Goal: Contribute content: Contribute content

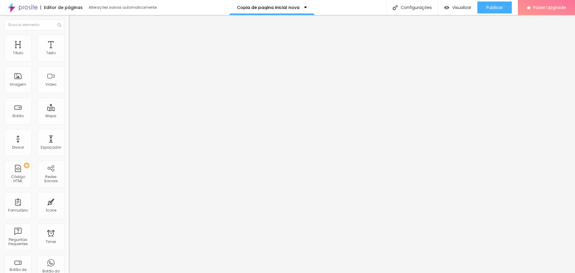
click at [28, 12] on img at bounding box center [22, 7] width 30 height 15
click at [74, 41] on span "Estilo" at bounding box center [78, 38] width 9 height 5
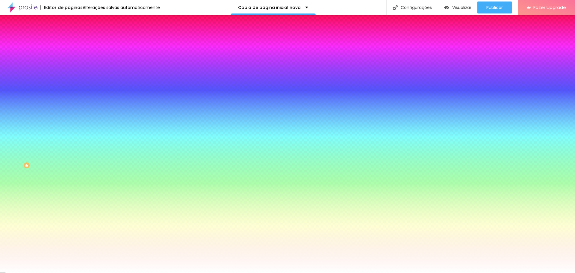
click at [69, 41] on li "Avançado" at bounding box center [103, 44] width 69 height 6
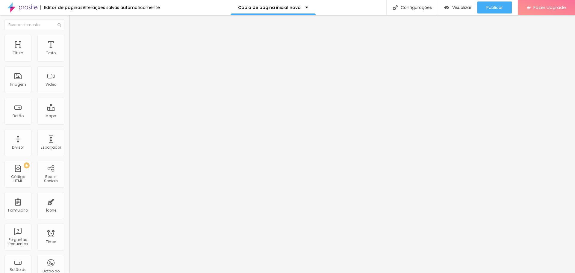
click at [74, 41] on span "Avançado" at bounding box center [84, 38] width 20 height 5
click at [69, 40] on li "Estilo" at bounding box center [103, 38] width 69 height 6
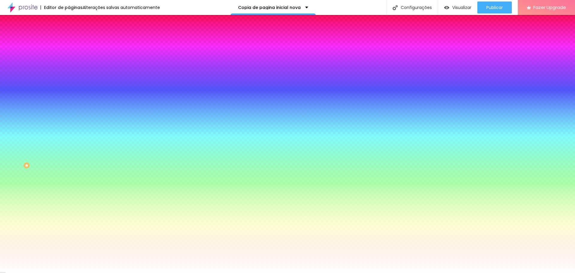
click at [74, 42] on span "Avançado" at bounding box center [84, 44] width 20 height 5
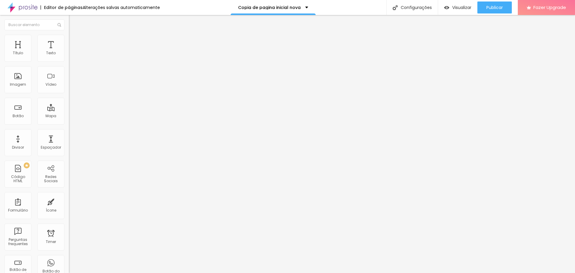
click at [69, 52] on span "Adicionar imagem" at bounding box center [88, 48] width 39 height 5
click at [69, 233] on div "Editar Imagem Conteúdo Estilo Avançado Trocar imagem Descrição da imagem (Alt) …" at bounding box center [103, 144] width 69 height 258
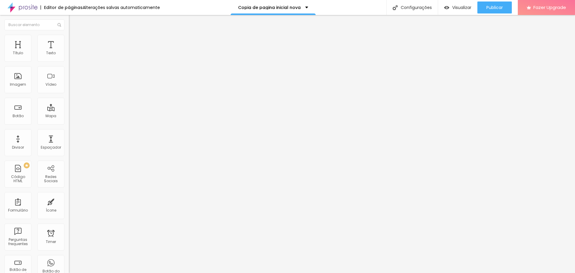
click at [74, 41] on span "Estilo" at bounding box center [78, 38] width 9 height 5
type input "18"
type input "21"
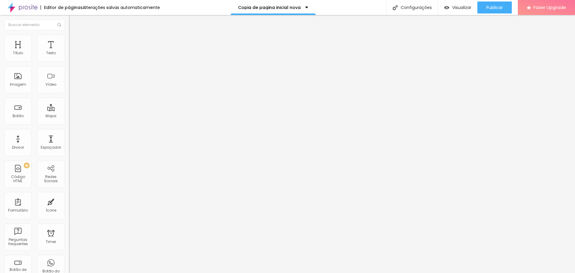
type input "30"
type input "42"
type input "53"
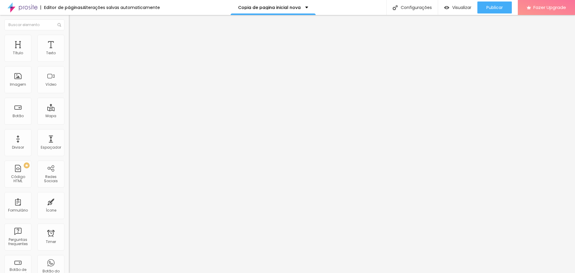
type input "53"
type input "63"
type input "69"
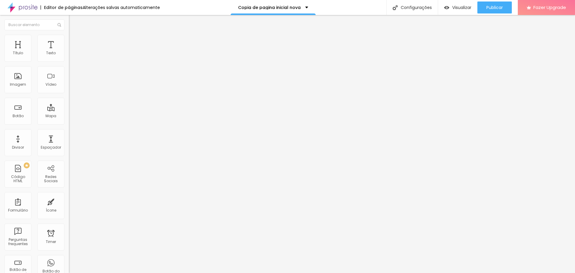
type input "79"
type input "86"
type input "91"
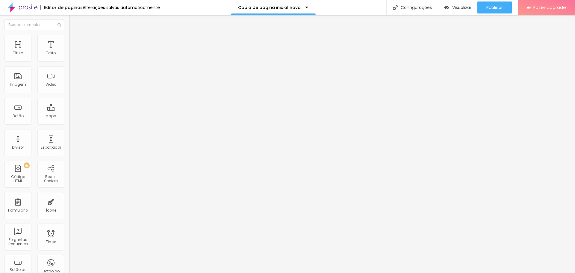
type input "91"
type input "95"
type input "100"
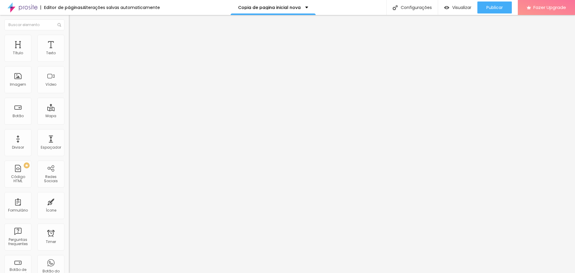
type input "107"
type input "114"
type input "118"
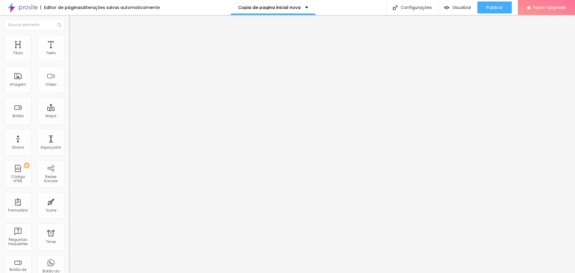
type input "118"
type input "122"
type input "128"
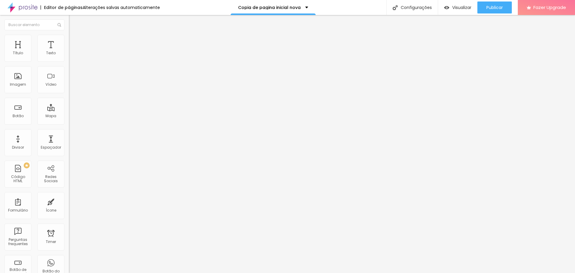
type input "133"
type input "140"
type input "145"
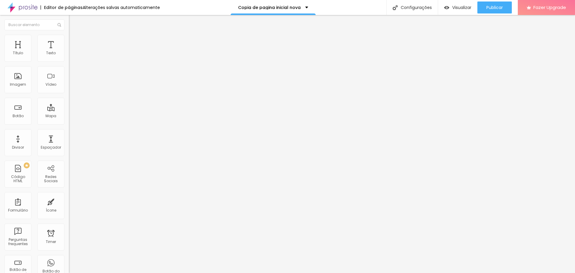
type input "145"
type input "151"
type input "155"
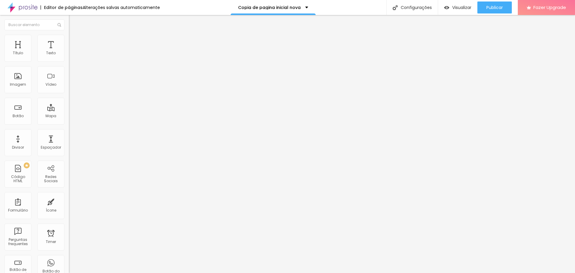
type input "156"
type input "158"
type input "160"
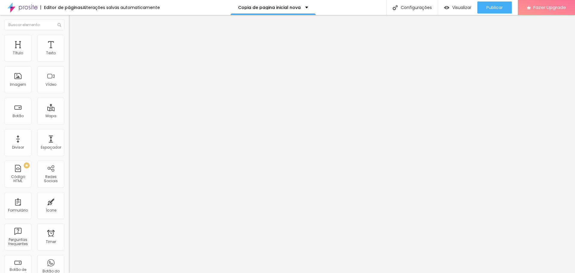
type input "160"
type input "161"
type input "163"
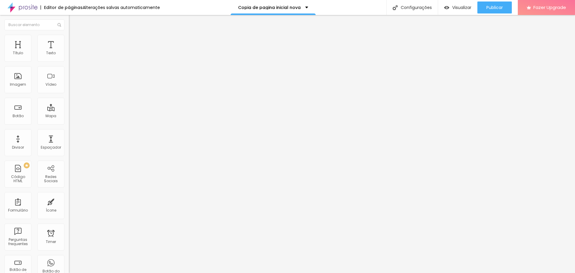
type input "165"
type input "166"
type input "168"
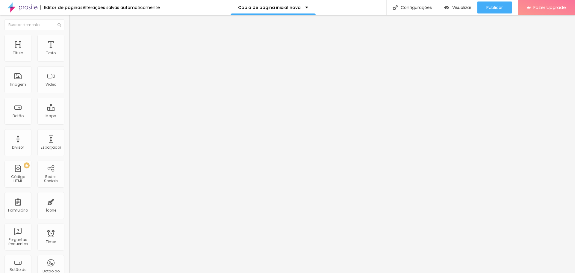
type input "168"
type input "170"
type input "173"
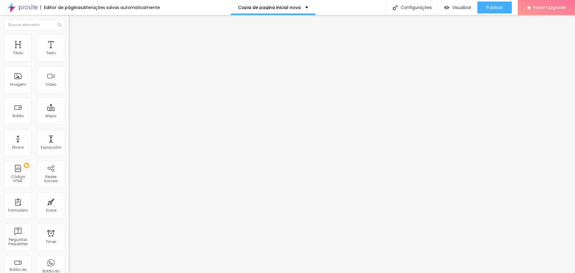
type input "174"
type input "176"
type input "179"
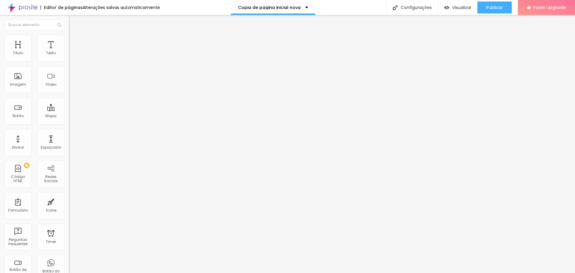
type input "179"
type input "181"
type input "173"
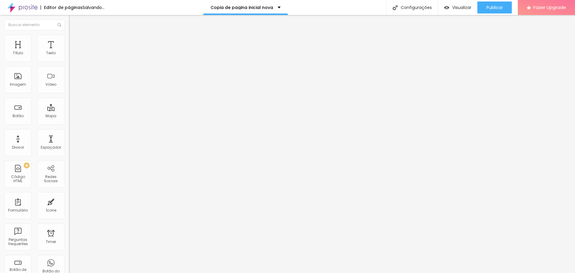
type input "156"
type input "146"
type input "138"
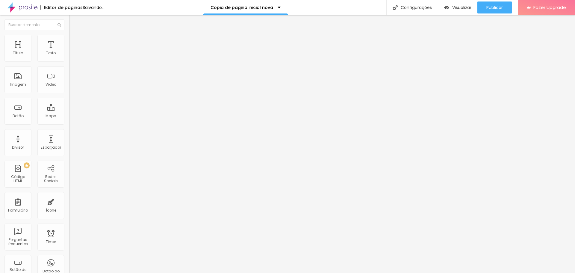
type input "138"
type input "127"
type input "118"
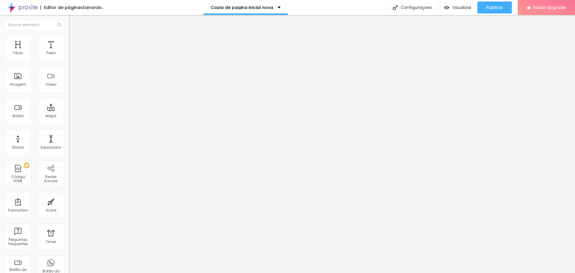
type input "109"
type input "100"
type input "95"
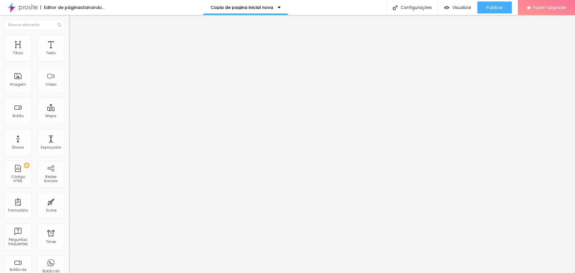
type input "95"
type input "86"
type input "82"
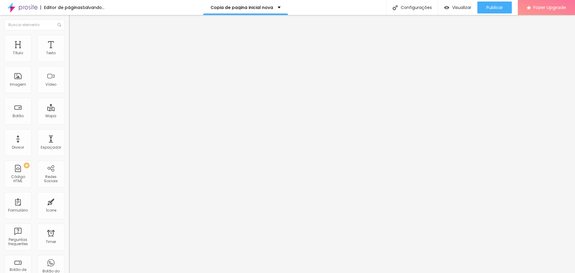
type input "74"
type input "71"
type input "63"
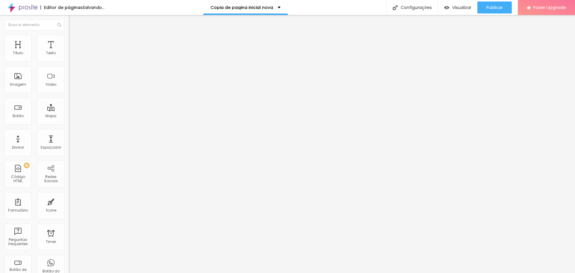
type input "63"
type input "58"
type input "51"
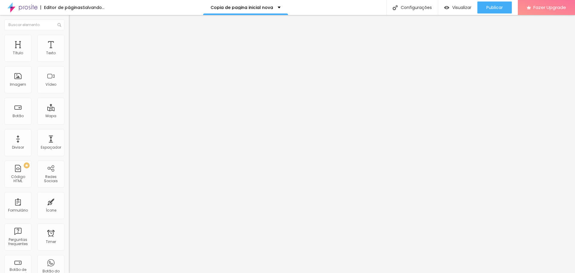
type input "46"
type input "39"
type input "31"
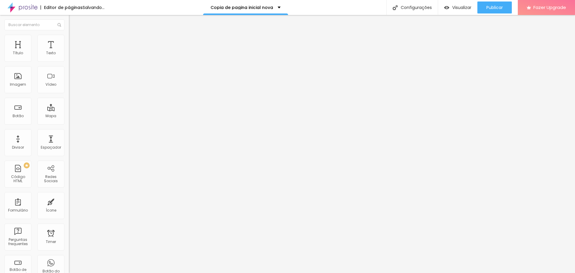
type input "31"
type input "21"
type input "13"
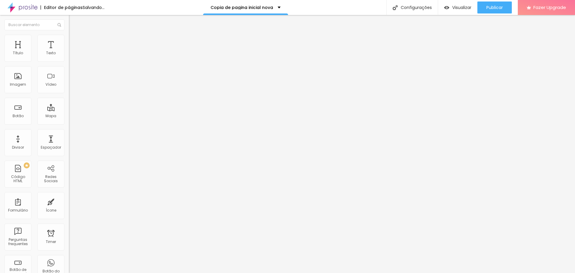
type input "5"
type input "0"
drag, startPoint x: 17, startPoint y: 76, endPoint x: 1, endPoint y: 84, distance: 18.5
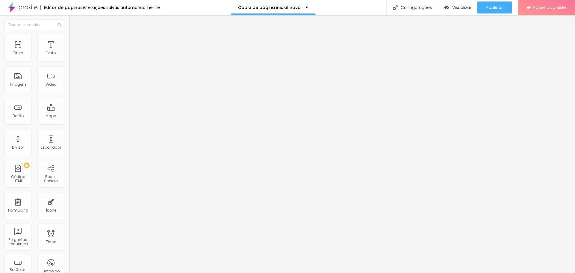
click at [69, 132] on input "range" at bounding box center [88, 134] width 39 height 5
click at [69, 41] on img at bounding box center [71, 43] width 5 height 5
type input "2"
type input "0"
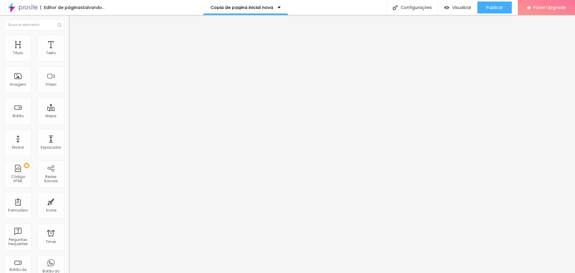
type input "0"
drag, startPoint x: 16, startPoint y: 58, endPoint x: 0, endPoint y: 67, distance: 18.2
type input "0"
click at [69, 116] on input "range" at bounding box center [88, 118] width 39 height 5
type input "7"
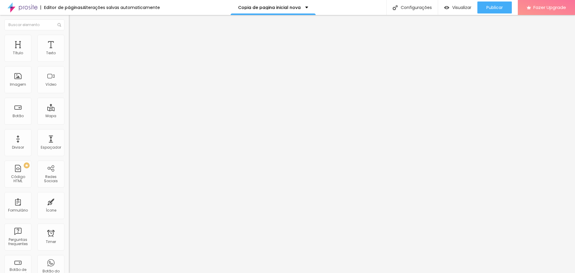
type input "7"
type input "3"
type input "0"
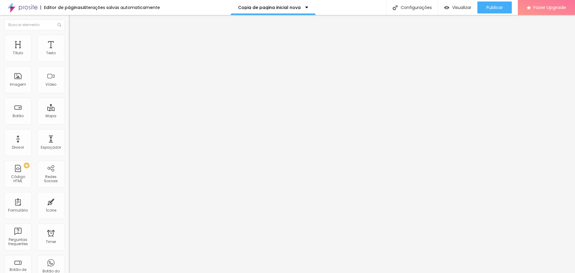
drag, startPoint x: 18, startPoint y: 70, endPoint x: 0, endPoint y: 76, distance: 18.7
type input "0"
click at [69, 201] on input "range" at bounding box center [88, 203] width 39 height 5
click at [69, 225] on div "0 Espaço de cima 0 Espaço de baixo ID Html Classes Html Visível nos dispositivo…" at bounding box center [103, 173] width 69 height 252
click at [466, 6] on span "Visualizar" at bounding box center [462, 7] width 19 height 5
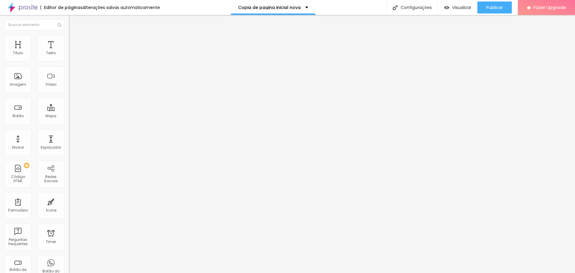
click at [69, 39] on li "Estilo" at bounding box center [103, 38] width 69 height 6
click at [69, 35] on li "Conteúdo" at bounding box center [103, 32] width 69 height 6
click at [73, 23] on img "button" at bounding box center [75, 21] width 5 height 5
click at [25, 8] on img at bounding box center [22, 7] width 30 height 15
click at [28, 9] on img at bounding box center [22, 7] width 30 height 15
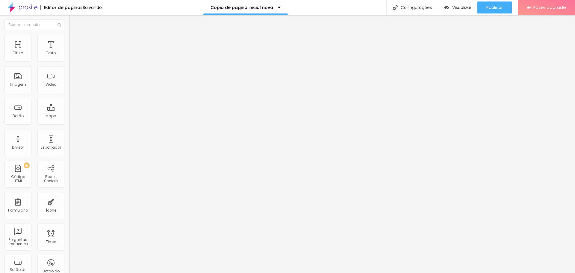
click at [69, 52] on span "Adicionar imagem" at bounding box center [88, 48] width 39 height 5
click at [74, 41] on span "Estilo" at bounding box center [78, 38] width 9 height 5
click at [69, 41] on li "Avançado" at bounding box center [103, 44] width 69 height 6
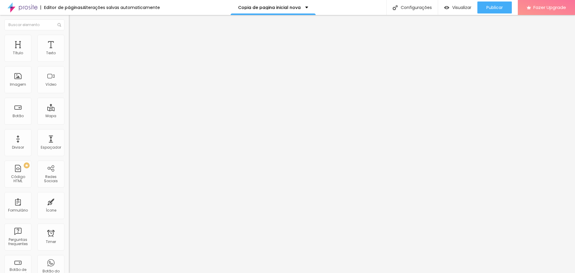
type input "8"
type input "10"
type input "11"
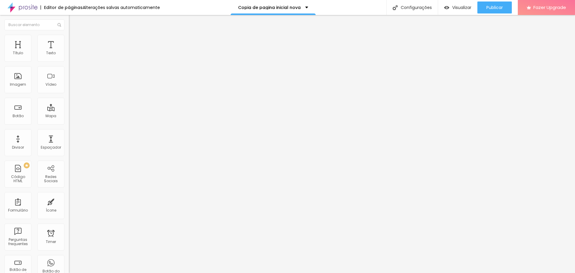
type input "11"
type input "12"
type input "14"
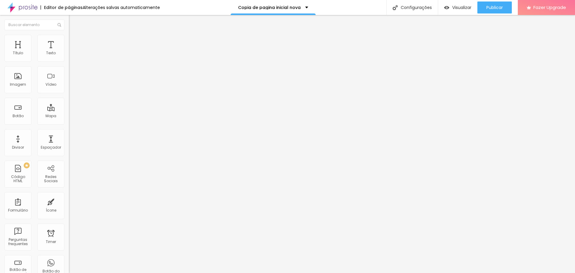
type input "16"
type input "17"
type input "18"
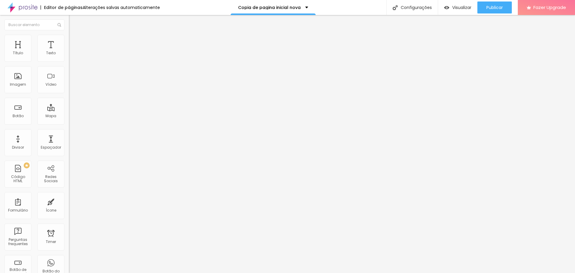
type input "18"
type input "19"
type input "21"
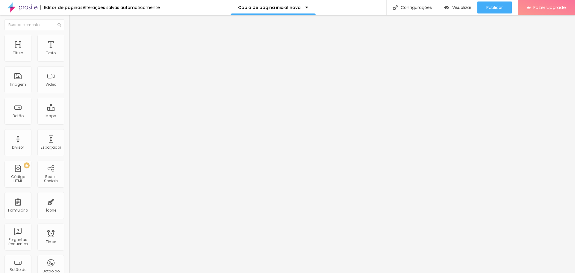
type input "22"
type input "23"
type input "25"
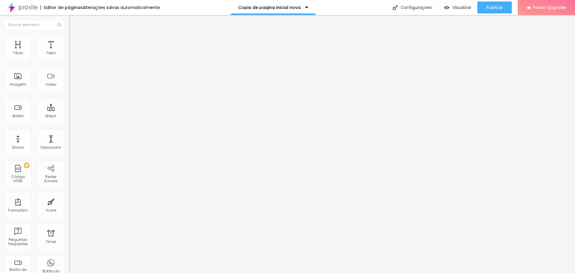
type input "25"
type input "26"
type input "27"
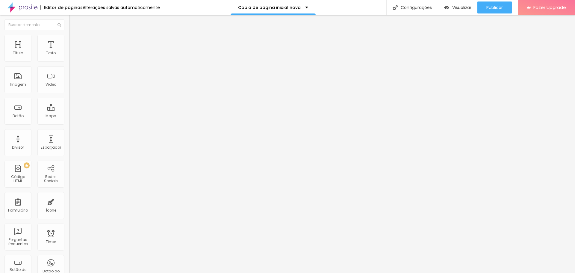
type input "28"
type input "29"
type input "30"
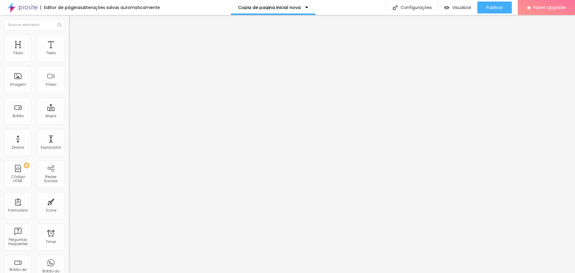
type input "30"
type input "31"
type input "33"
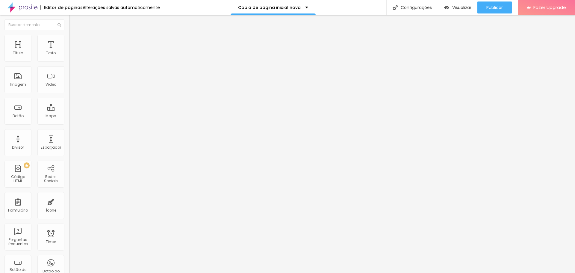
type input "35"
type input "36"
type input "37"
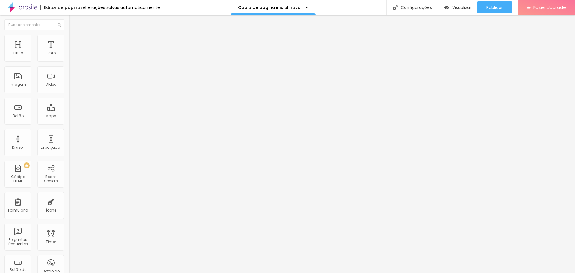
type input "37"
type input "39"
type input "41"
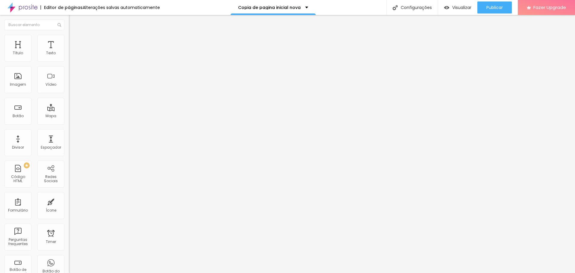
type input "42"
type input "44"
type input "45"
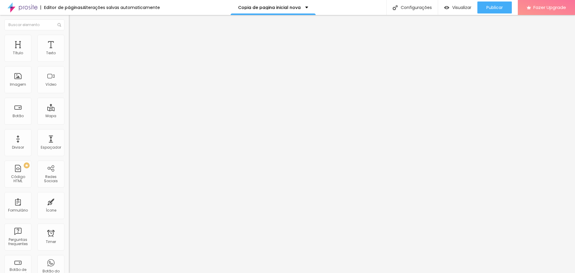
type input "45"
type input "46"
type input "47"
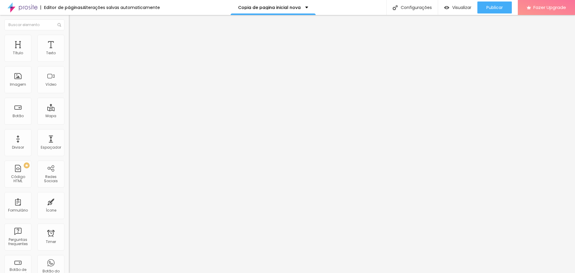
type input "48"
type input "49"
drag, startPoint x: 17, startPoint y: 58, endPoint x: 32, endPoint y: 64, distance: 15.8
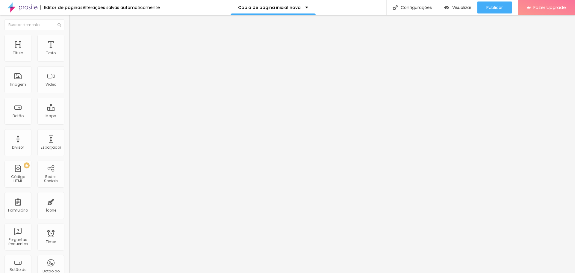
type input "49"
click at [69, 116] on input "range" at bounding box center [88, 118] width 39 height 5
click at [69, 52] on span "Trocar imagem" at bounding box center [85, 48] width 33 height 5
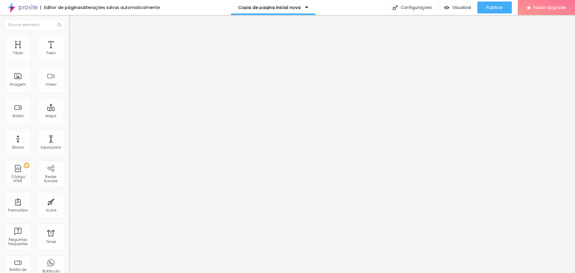
click at [462, 6] on span "Visualizar" at bounding box center [462, 7] width 19 height 5
click at [73, 21] on img "button" at bounding box center [75, 21] width 5 height 5
click at [69, 52] on span "Trocar imagem" at bounding box center [85, 48] width 33 height 5
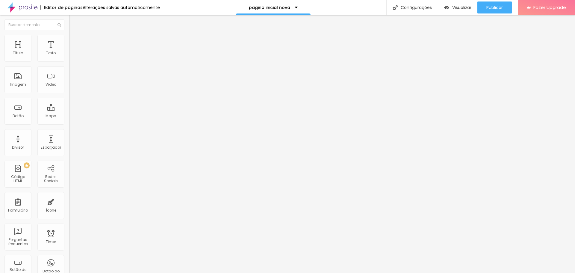
click at [73, 21] on img "button" at bounding box center [75, 21] width 5 height 5
click at [69, 52] on span "Adicionar imagem" at bounding box center [88, 48] width 39 height 5
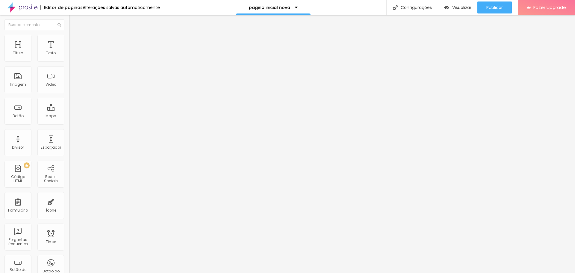
click at [74, 53] on icon "button" at bounding box center [74, 52] width 1 height 1
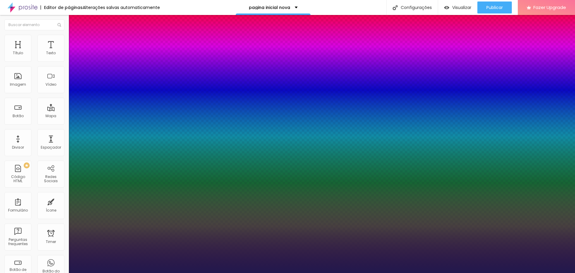
type input "1"
select select "ButterflyKids-Regular"
type input "1"
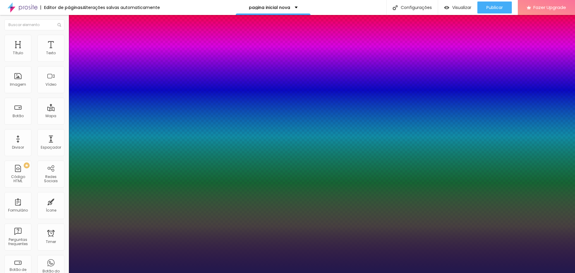
select select "Chewy-Regular"
type input "1"
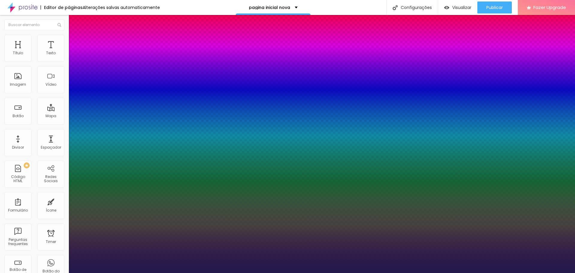
select select "Arvo"
type input "1"
select select "Allan-Regular"
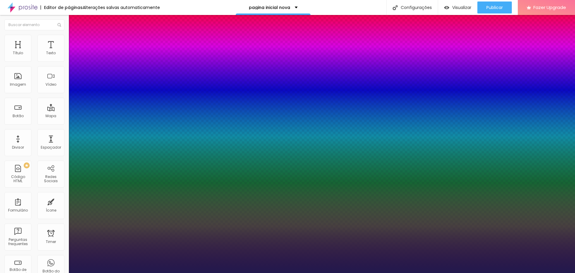
type input "1"
select select "Alegreya"
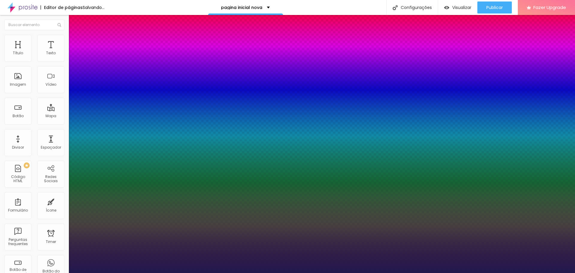
type input "1"
type input "14"
type input "1"
type input "15"
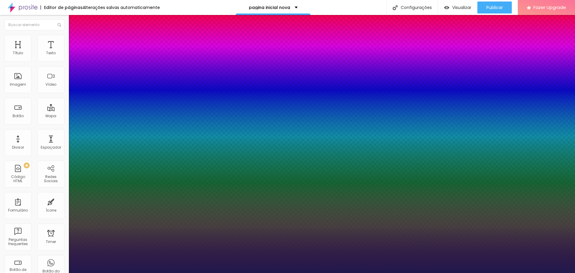
type input "15"
type input "1"
type input "16"
type input "1"
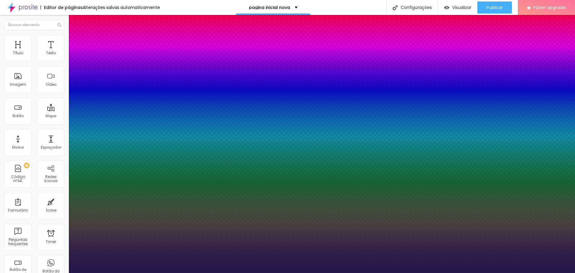
type input "17"
type input "1"
type input "18"
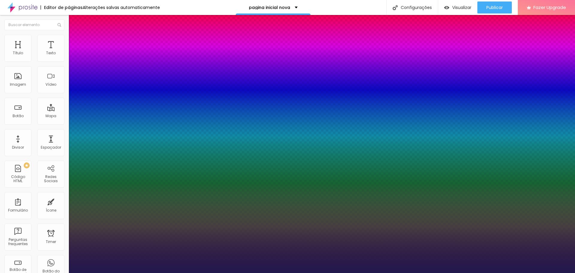
type input "1"
type input "19"
type input "1"
type input "20"
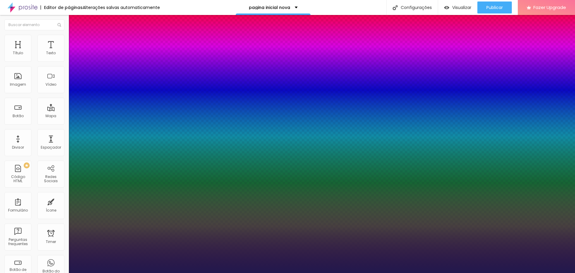
type input "20"
type input "1"
type input "21"
type input "1"
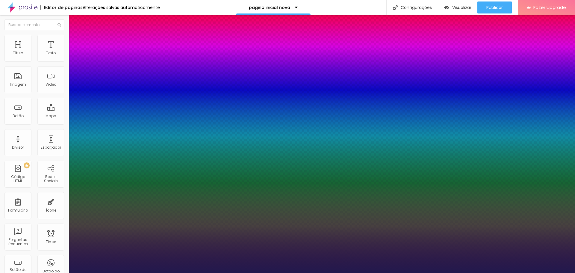
type input "22"
type input "1"
type input "23"
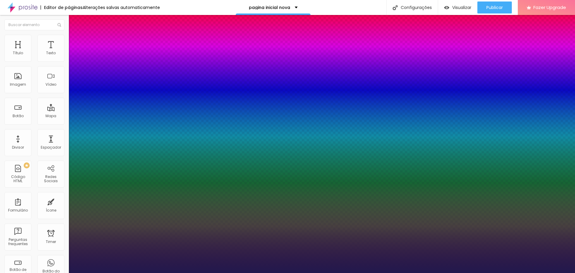
type input "1"
type input "24"
type input "1"
type input "25"
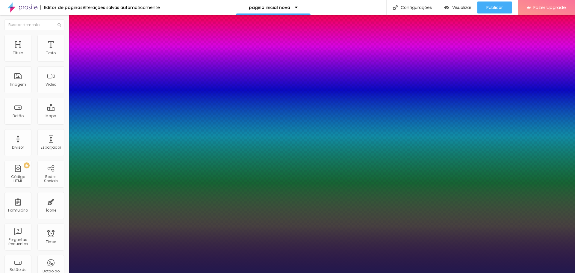
type input "25"
type input "1"
type input "26"
type input "1"
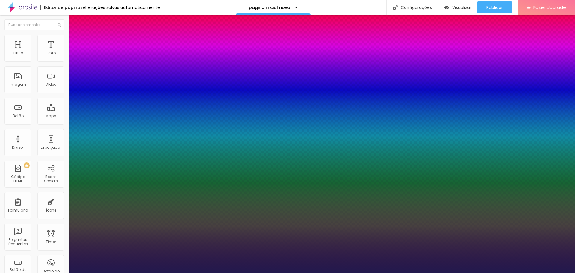
type input "27"
type input "1"
type input "28"
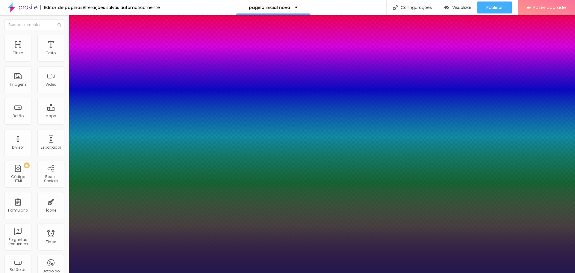
type input "1"
type input "29"
type input "1"
type input "30"
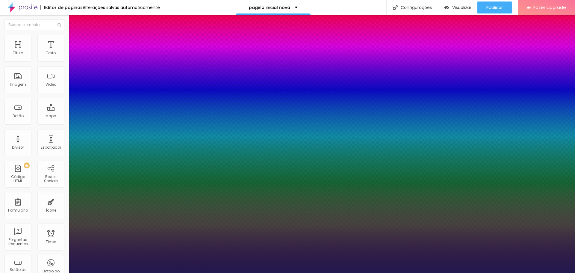
type input "30"
type input "1"
type input "31"
type input "1"
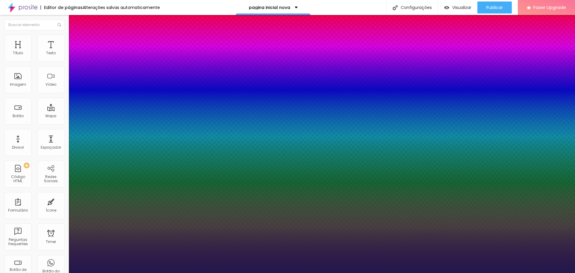
type input "32"
type input "1"
type input "33"
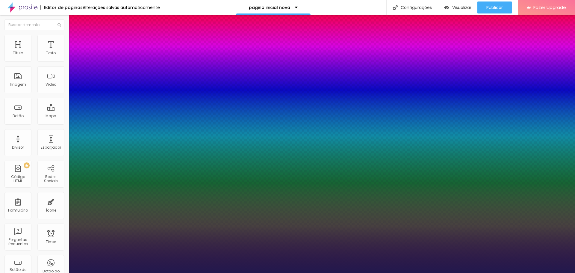
type input "1"
type input "34"
type input "1"
type input "35"
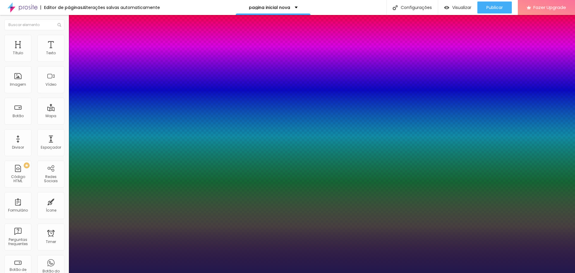
type input "35"
type input "1"
type input "37"
type input "1"
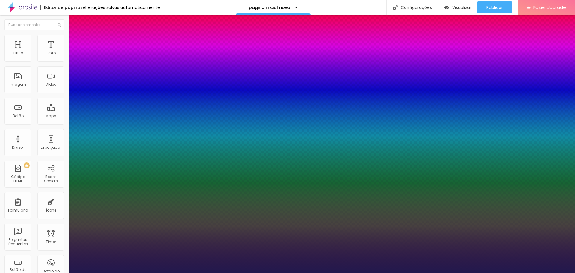
drag, startPoint x: 80, startPoint y: 103, endPoint x: 91, endPoint y: 105, distance: 10.6
type input "37"
type input "1"
click at [371, 273] on div at bounding box center [287, 273] width 575 height 0
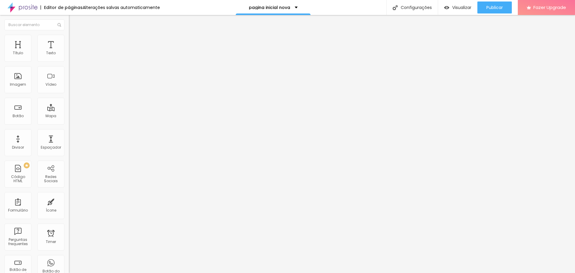
click at [73, 22] on div "Editar Texto" at bounding box center [90, 21] width 34 height 5
click at [73, 24] on div "Editar Texto" at bounding box center [90, 21] width 34 height 5
click at [69, 87] on div at bounding box center [103, 75] width 69 height 46
click at [72, 55] on icon "button" at bounding box center [73, 54] width 2 height 2
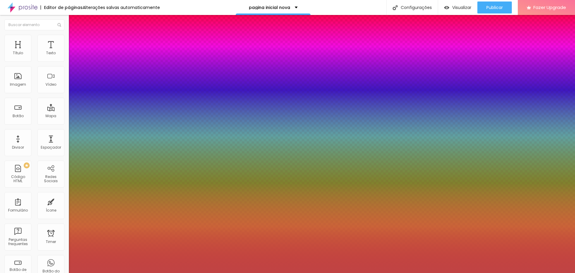
type input "1"
click at [351, 273] on div at bounding box center [287, 273] width 575 height 0
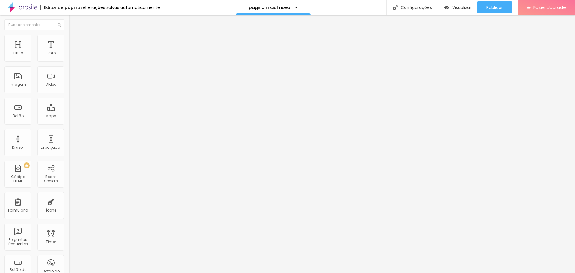
click at [72, 55] on icon "button" at bounding box center [73, 54] width 2 height 2
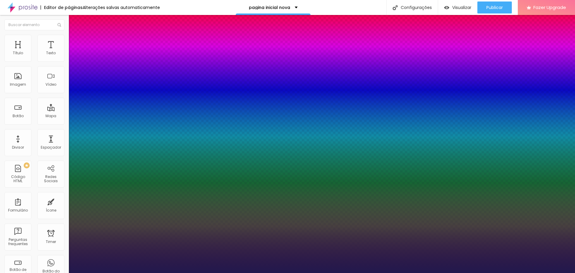
type input "1"
select select "Amita-Bold"
type input "1"
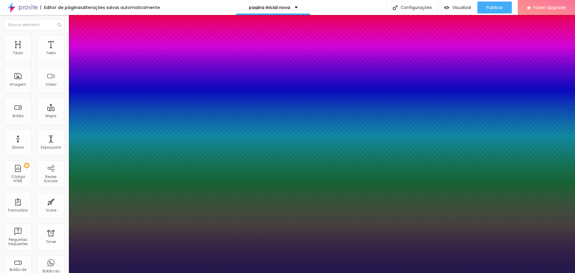
click at [411, 273] on div at bounding box center [287, 273] width 575 height 0
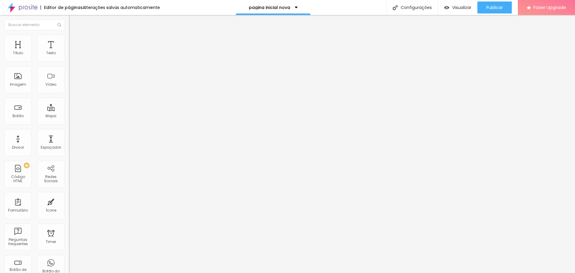
click at [69, 58] on button "button" at bounding box center [73, 54] width 8 height 6
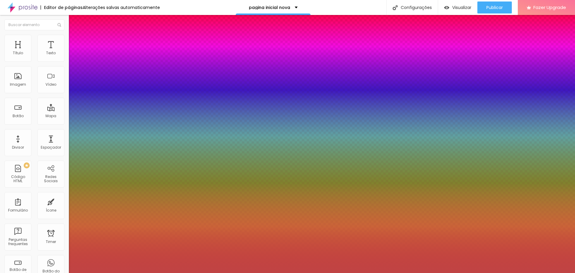
click at [297, 273] on div at bounding box center [287, 273] width 575 height 0
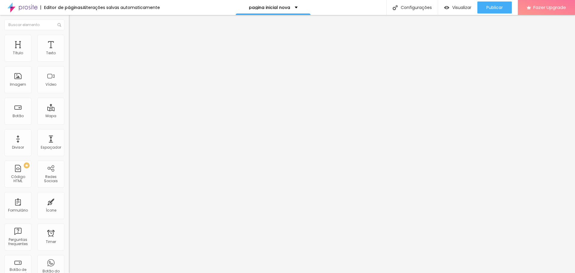
click at [71, 56] on icon "button" at bounding box center [73, 54] width 4 height 4
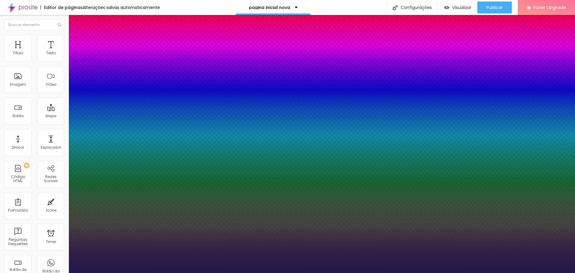
type input "1"
select select "Comfortaa-Regular"
type input "1"
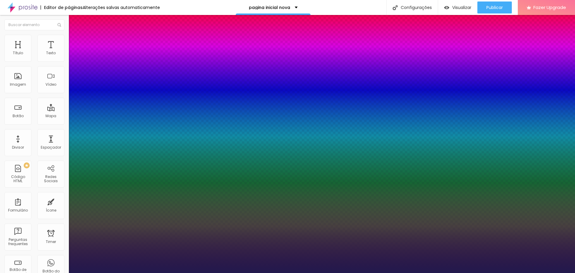
click at [364, 273] on div at bounding box center [287, 273] width 575 height 0
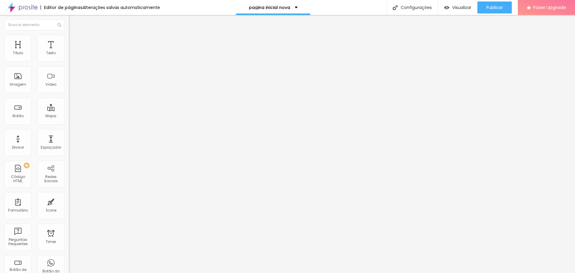
click at [73, 22] on img "button" at bounding box center [75, 21] width 5 height 5
click at [69, 87] on div at bounding box center [103, 75] width 69 height 46
click at [69, 52] on img at bounding box center [71, 50] width 4 height 4
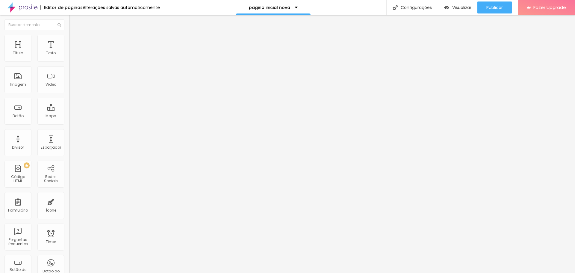
click at [69, 83] on div at bounding box center [103, 75] width 69 height 46
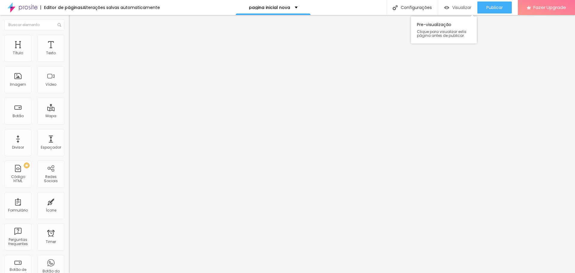
click at [458, 5] on span "Visualizar" at bounding box center [462, 7] width 19 height 5
click at [73, 24] on img "button" at bounding box center [75, 21] width 5 height 5
click at [74, 41] on span "Estilo" at bounding box center [78, 38] width 9 height 5
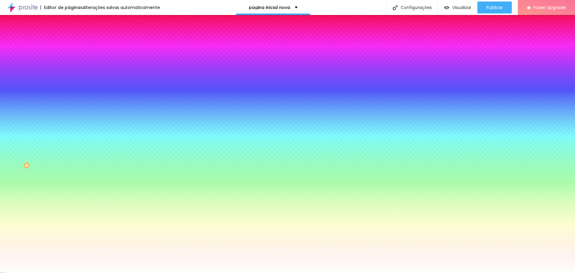
click at [69, 41] on li "Avançado" at bounding box center [103, 44] width 69 height 6
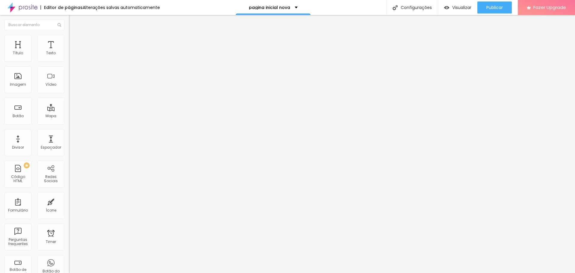
type input "25"
type input "30"
type input "35"
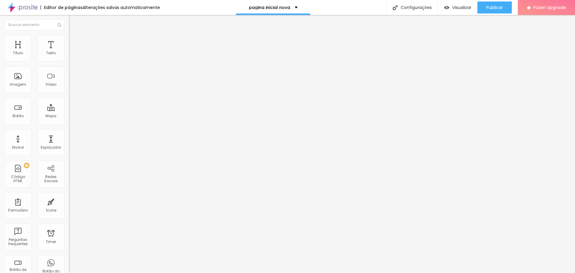
type input "35"
type input "40"
type input "45"
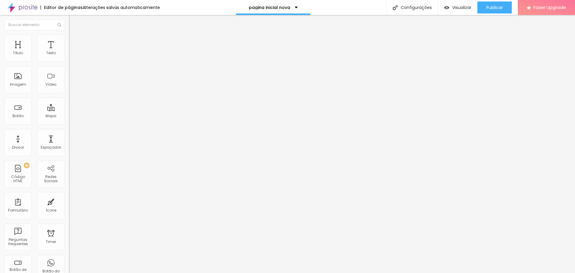
type input "50"
type input "45"
type input "40"
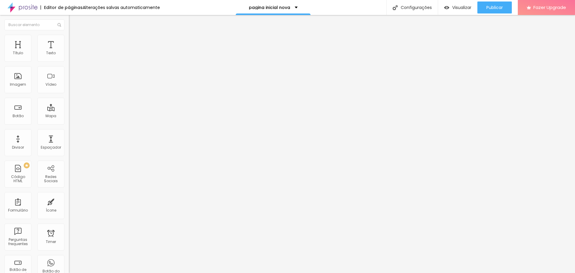
type input "40"
type input "35"
type input "30"
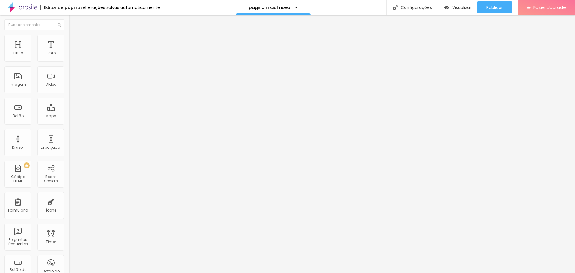
type input "25"
type input "20"
type input "15"
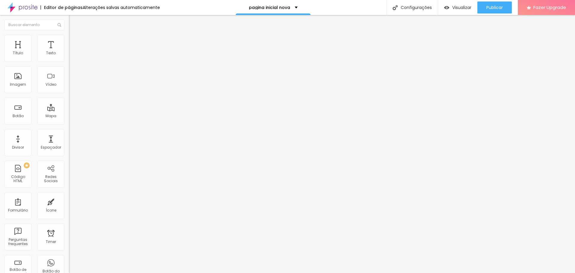
type input "15"
type input "10"
type input "5"
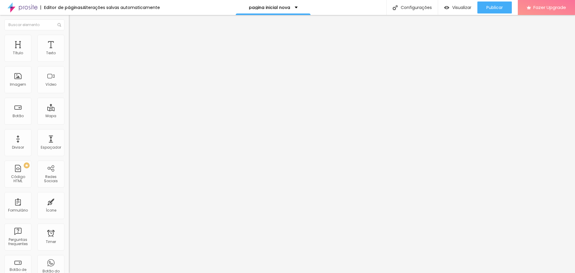
type input "0"
type input "5"
type input "10"
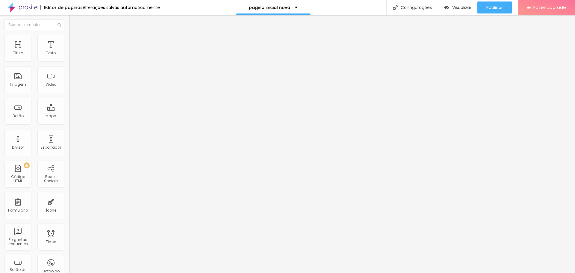
type input "10"
type input "15"
type input "20"
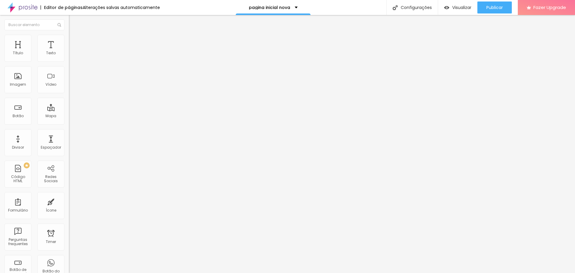
type input "25"
drag, startPoint x: 26, startPoint y: 58, endPoint x: 30, endPoint y: 49, distance: 10.2
type input "30"
click at [69, 116] on input "range" at bounding box center [88, 118] width 39 height 5
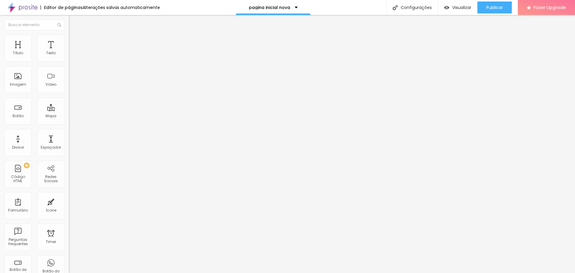
type input "30"
type input "25"
type input "20"
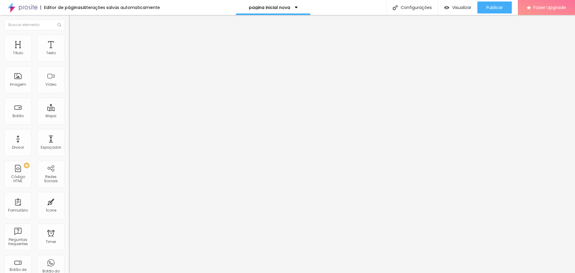
type input "15"
type input "20"
type input "25"
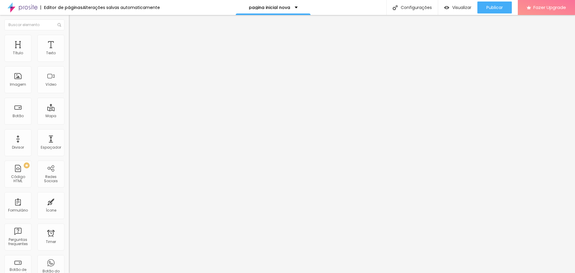
type input "25"
type input "30"
type input "35"
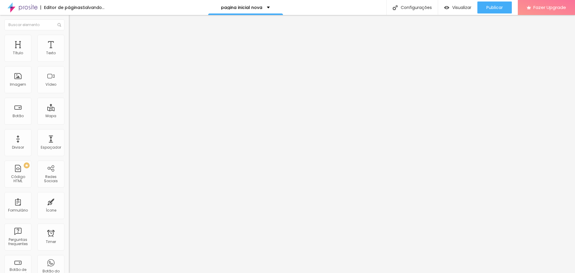
type input "40"
type input "45"
type input "40"
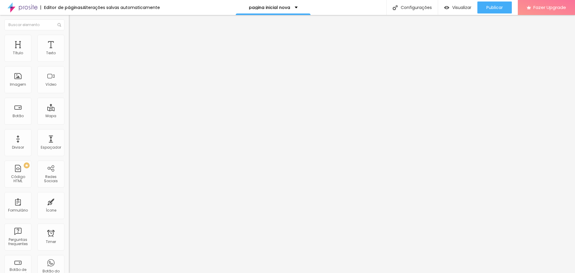
type input "40"
type input "35"
drag, startPoint x: 31, startPoint y: 59, endPoint x: 34, endPoint y: 67, distance: 8.5
type input "35"
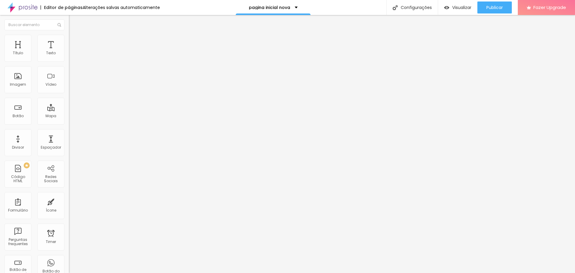
click at [69, 116] on input "range" at bounding box center [88, 118] width 39 height 5
click at [74, 41] on span "Estilo" at bounding box center [78, 38] width 9 height 5
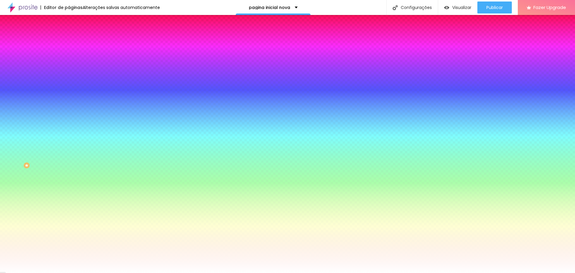
click at [74, 35] on span "Conteúdo" at bounding box center [83, 32] width 19 height 5
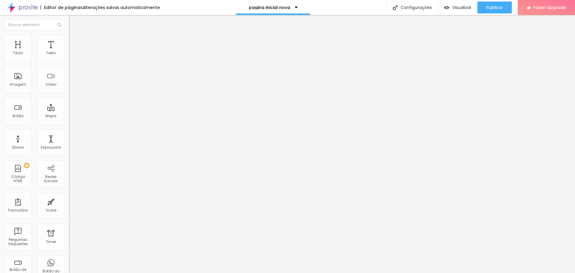
click at [69, 91] on div at bounding box center [103, 75] width 69 height 46
drag, startPoint x: 9, startPoint y: 23, endPoint x: 12, endPoint y: 24, distance: 3.4
click at [73, 23] on img "button" at bounding box center [75, 21] width 5 height 5
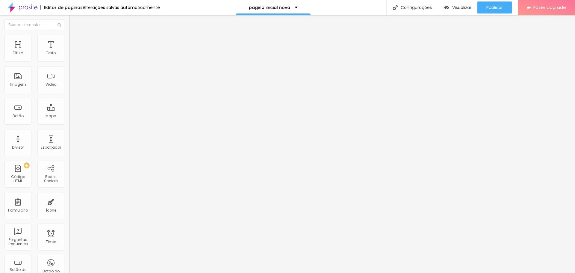
click at [73, 22] on img "button" at bounding box center [75, 21] width 5 height 5
click at [73, 21] on img "button" at bounding box center [75, 21] width 5 height 5
click at [69, 92] on div at bounding box center [103, 75] width 69 height 46
click at [23, 8] on img at bounding box center [22, 7] width 30 height 15
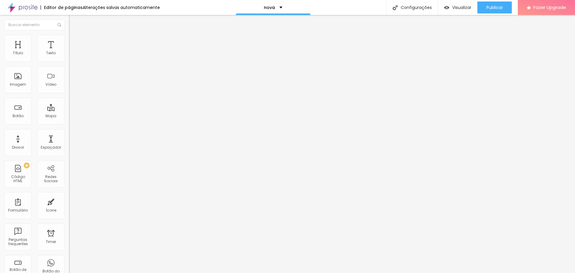
click at [69, 91] on div at bounding box center [103, 75] width 69 height 46
click at [73, 24] on img "button" at bounding box center [75, 21] width 5 height 5
click at [69, 86] on div at bounding box center [103, 75] width 69 height 46
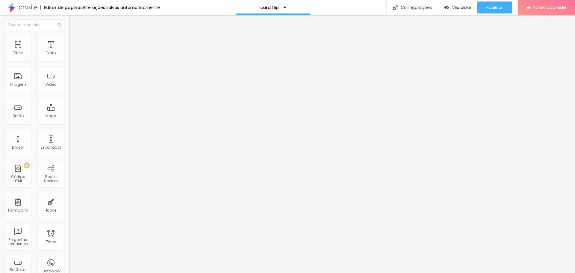
click at [73, 22] on img "button" at bounding box center [75, 21] width 5 height 5
click at [69, 90] on div at bounding box center [103, 75] width 69 height 46
click at [69, 94] on div "<! DOCTYPE html > < html lang = "pt-BR" > < head > < meta charset = "UTF-8" > <…" at bounding box center [160, 73] width 182 height 42
click at [69, 88] on div "<! DOCTYPE html > < html lang = "pt-BR" > < head > < meta charset = "UTF-8" > <…" at bounding box center [160, 73] width 182 height 42
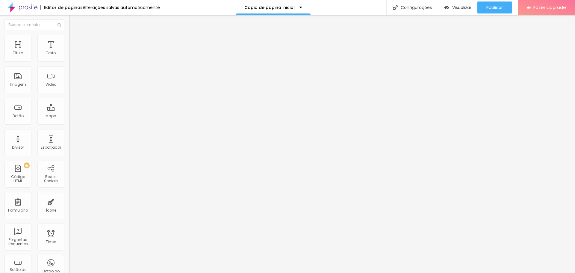
scroll to position [0, 0]
drag, startPoint x: 6, startPoint y: 70, endPoint x: 58, endPoint y: 106, distance: 63.3
click at [69, 52] on div "Código HTML 1438 caracteres < div class = "overlay" > </ div > < div class = "c…" at bounding box center [103, 46] width 69 height 11
click at [69, 74] on div at bounding box center [103, 75] width 69 height 46
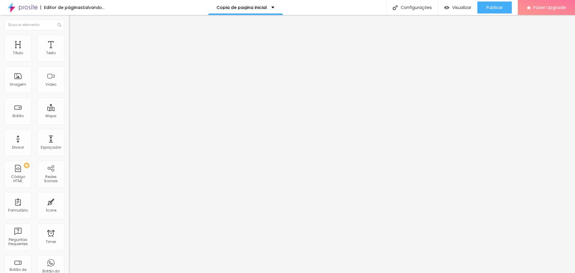
scroll to position [227, 0]
click at [69, 92] on div at bounding box center [103, 75] width 69 height 46
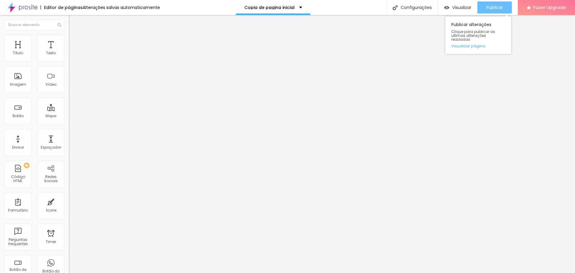
click at [490, 6] on span "Publicar" at bounding box center [495, 7] width 16 height 5
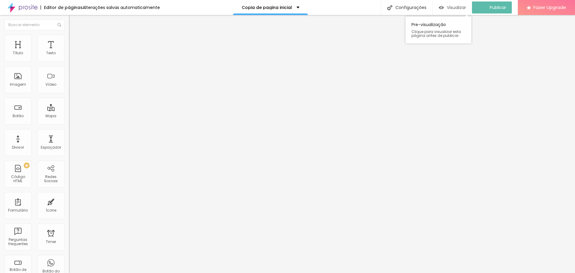
click at [466, 7] on span "Visualizar" at bounding box center [456, 7] width 19 height 5
click at [73, 22] on img "button" at bounding box center [75, 21] width 5 height 5
click at [69, 89] on div at bounding box center [103, 75] width 69 height 46
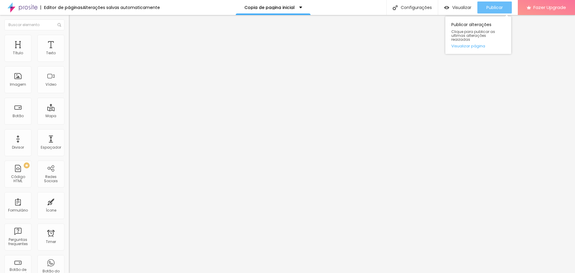
click at [490, 7] on span "Publicar" at bounding box center [495, 7] width 16 height 5
click at [69, 84] on div at bounding box center [103, 75] width 69 height 46
click at [69, 91] on div at bounding box center [103, 75] width 69 height 46
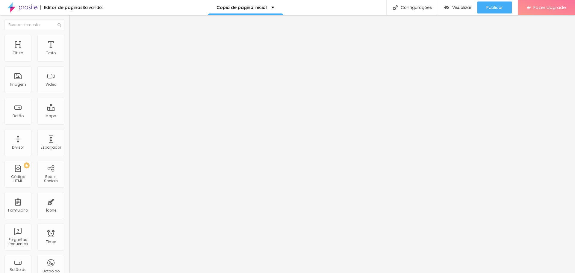
scroll to position [717, 0]
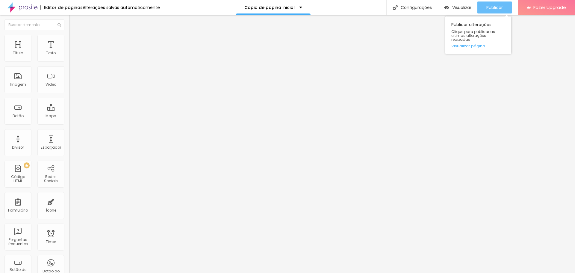
click at [497, 8] on span "Publicar" at bounding box center [495, 7] width 16 height 5
click at [497, 9] on span "Publicar" at bounding box center [495, 7] width 16 height 5
click at [456, 8] on span "Visualizar" at bounding box center [462, 7] width 19 height 5
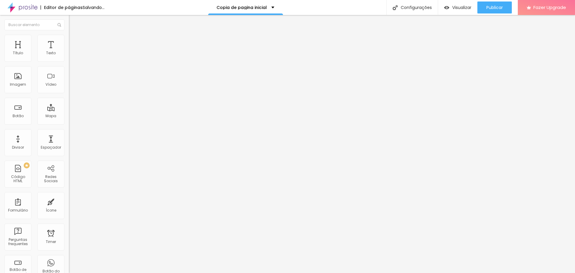
click at [69, 96] on div at bounding box center [103, 75] width 69 height 46
click at [69, 82] on div at bounding box center [103, 75] width 69 height 46
click at [69, 88] on div at bounding box center [103, 75] width 69 height 46
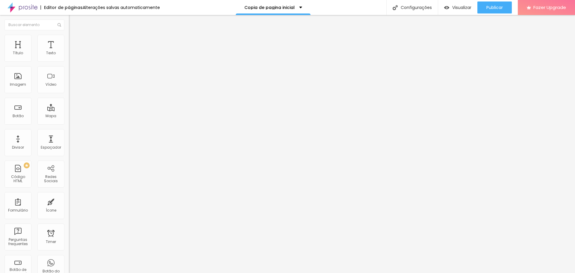
scroll to position [310, 0]
drag, startPoint x: 8, startPoint y: 23, endPoint x: 11, endPoint y: 80, distance: 57.4
click at [73, 23] on img "button" at bounding box center [75, 21] width 5 height 5
click at [69, 92] on div at bounding box center [103, 75] width 69 height 46
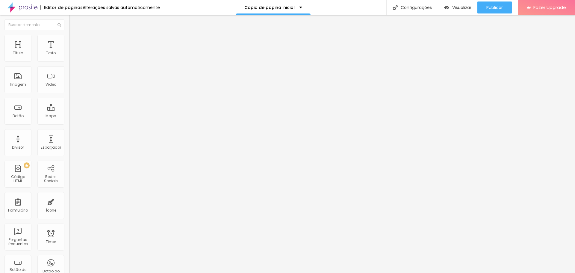
click at [69, 91] on div at bounding box center [103, 75] width 69 height 46
click at [69, 52] on div "1796 caracteres" at bounding box center [103, 48] width 69 height 8
click at [69, 52] on img at bounding box center [71, 50] width 4 height 4
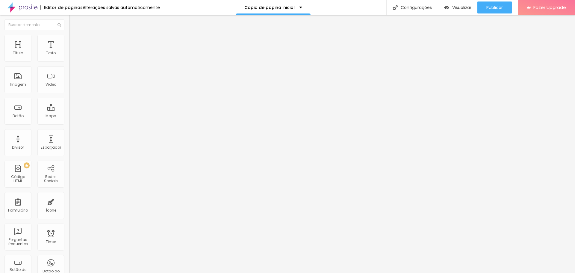
drag, startPoint x: 225, startPoint y: 84, endPoint x: 276, endPoint y: 85, distance: 50.4
drag, startPoint x: 340, startPoint y: 101, endPoint x: 345, endPoint y: 107, distance: 7.5
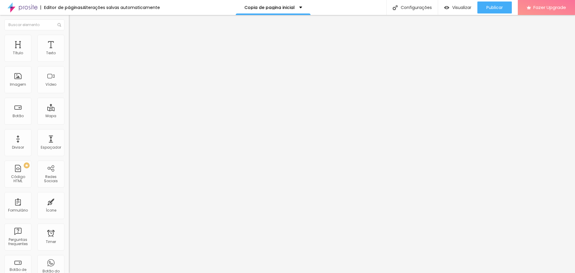
drag, startPoint x: 260, startPoint y: 91, endPoint x: 207, endPoint y: 65, distance: 59.4
drag, startPoint x: 182, startPoint y: 63, endPoint x: 283, endPoint y: 221, distance: 187.0
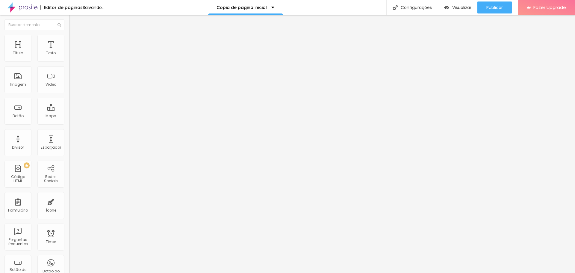
scroll to position [0, 0]
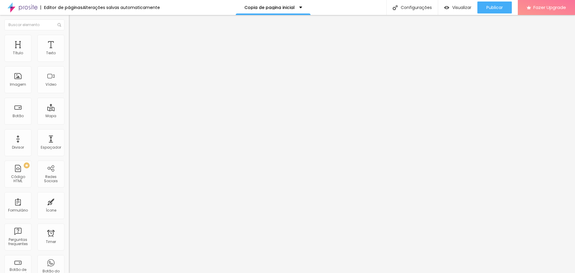
click at [69, 52] on img at bounding box center [71, 50] width 4 height 4
drag, startPoint x: 182, startPoint y: 61, endPoint x: 263, endPoint y: 215, distance: 174.3
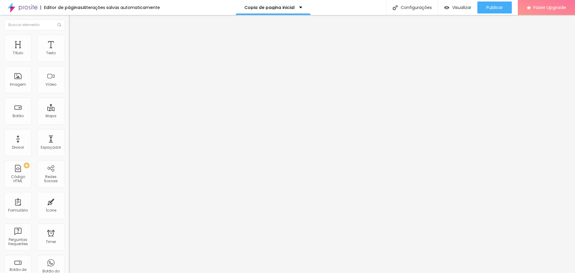
click at [73, 21] on img "button" at bounding box center [75, 21] width 5 height 5
click at [73, 22] on img "button" at bounding box center [75, 21] width 5 height 5
click at [69, 99] on div "Editar Coluna Conteúdo Estilo Avançado Alinhamento" at bounding box center [103, 144] width 69 height 258
drag, startPoint x: 20, startPoint y: 110, endPoint x: 12, endPoint y: 78, distance: 33.1
click at [69, 110] on div "Editar Coluna Conteúdo Estilo Avançado Alinhamento" at bounding box center [103, 144] width 69 height 258
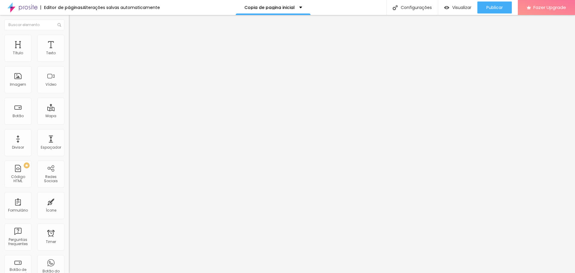
click at [73, 20] on img "button" at bounding box center [75, 21] width 5 height 5
click at [69, 95] on div at bounding box center [103, 75] width 69 height 46
click at [69, 82] on div at bounding box center [103, 75] width 69 height 46
click at [69, 91] on div at bounding box center [103, 75] width 69 height 46
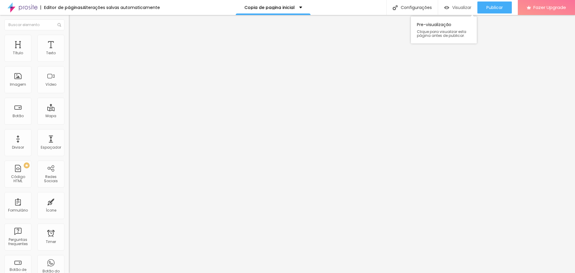
click at [455, 8] on span "Visualizar" at bounding box center [462, 7] width 19 height 5
drag, startPoint x: 6, startPoint y: 70, endPoint x: 61, endPoint y: 108, distance: 66.2
click at [69, 52] on div "Código HTML 2463 caracteres </ div > </ div > </ div > </ body > </ html > XXXX…" at bounding box center [103, 46] width 69 height 11
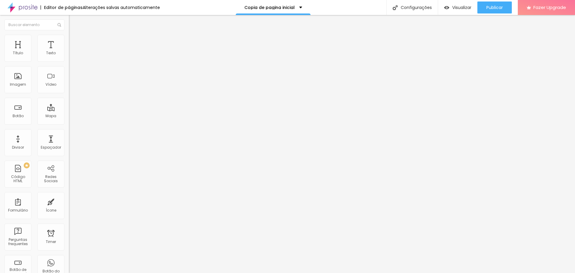
click at [69, 96] on div at bounding box center [103, 75] width 69 height 46
click at [69, 98] on div at bounding box center [103, 75] width 69 height 46
drag, startPoint x: 10, startPoint y: 16, endPoint x: 7, endPoint y: 19, distance: 4.5
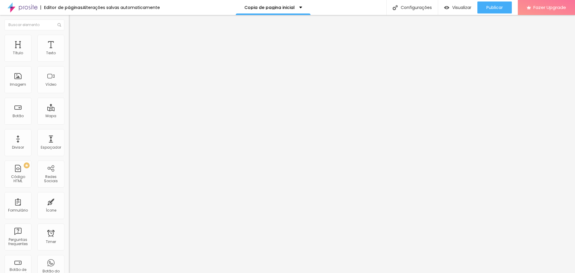
click at [69, 17] on button "Editar Coluna" at bounding box center [103, 22] width 69 height 14
click at [69, 86] on div at bounding box center [103, 75] width 69 height 46
click at [69, 91] on div at bounding box center [103, 75] width 69 height 46
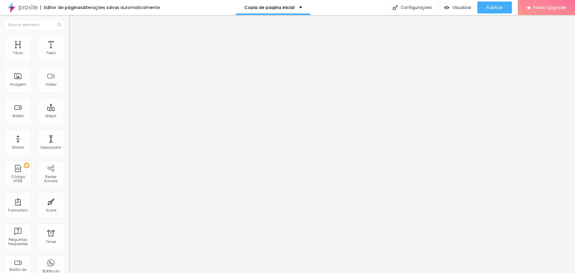
click at [69, 52] on img at bounding box center [71, 50] width 4 height 4
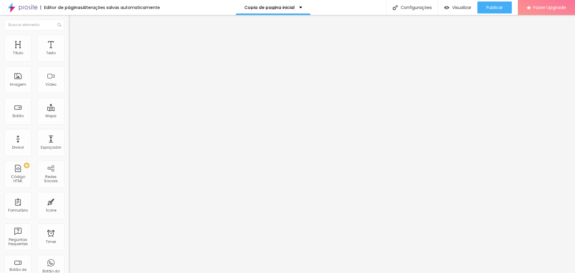
drag, startPoint x: 60, startPoint y: 68, endPoint x: 3, endPoint y: 56, distance: 58.4
click at [69, 58] on div "Código HTML 1907 caracteres 1 <! DOCTYPE html > < html lang = "pt-BR" > < head …" at bounding box center [103, 55] width 69 height 29
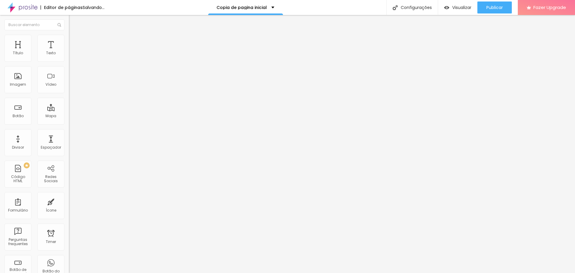
click at [69, 123] on div "Editar Coluna Conteúdo Estilo Avançado Alinhamento" at bounding box center [103, 144] width 69 height 258
click at [73, 24] on img "button" at bounding box center [75, 21] width 5 height 5
click at [69, 86] on div at bounding box center [103, 75] width 69 height 46
click at [69, 92] on div at bounding box center [103, 75] width 69 height 46
click at [69, 88] on div at bounding box center [103, 75] width 69 height 46
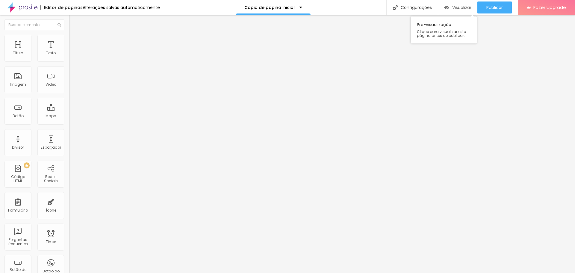
click at [466, 10] on span "Visualizar" at bounding box center [462, 7] width 19 height 5
click at [69, 92] on div at bounding box center [103, 75] width 69 height 46
click at [493, 7] on span "Publicar" at bounding box center [495, 7] width 16 height 5
click at [456, 6] on span "Visualizar" at bounding box center [462, 7] width 19 height 5
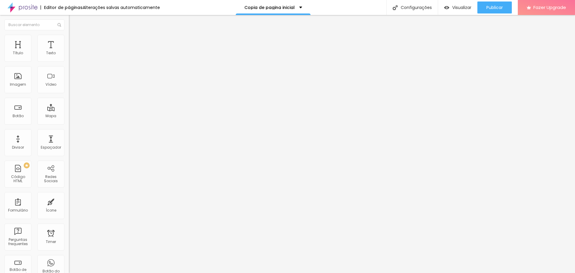
click at [69, 90] on div at bounding box center [103, 75] width 69 height 46
click at [69, 87] on div at bounding box center [103, 75] width 69 height 46
click at [69, 70] on div "Código HTML 0 caracteres 1 Insira seu código aqui XXXXXXXXXXXXXXXXXXXXXXXXXXXXX…" at bounding box center [103, 55] width 69 height 29
click at [69, 86] on div at bounding box center [103, 75] width 69 height 46
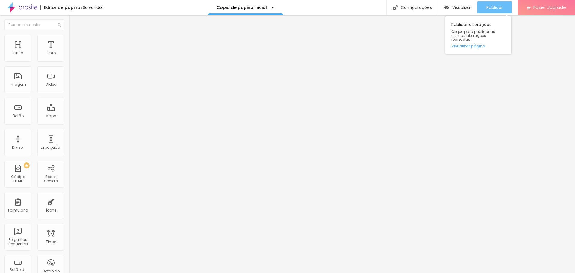
click at [496, 6] on span "Publicar" at bounding box center [495, 7] width 16 height 5
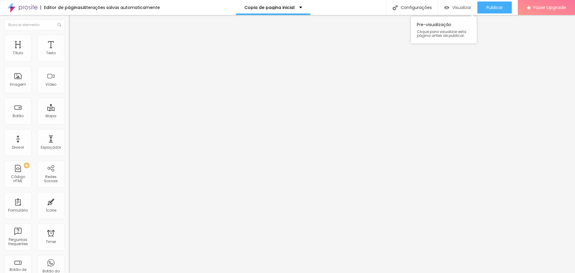
click at [460, 9] on span "Visualizar" at bounding box center [462, 7] width 19 height 5
click at [73, 24] on img "button" at bounding box center [75, 21] width 5 height 5
click at [69, 90] on div at bounding box center [103, 75] width 69 height 46
click at [69, 88] on div at bounding box center [103, 75] width 69 height 46
click at [69, 80] on div at bounding box center [103, 75] width 69 height 46
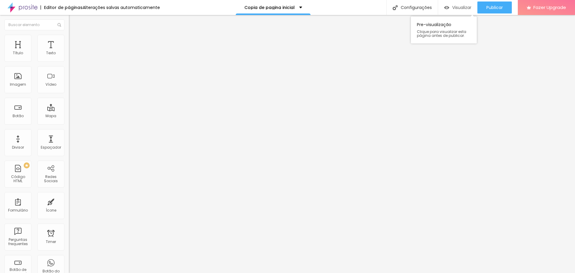
click at [449, 6] on div "Visualizar" at bounding box center [457, 7] width 27 height 5
click at [69, 52] on span "Trocar imagem" at bounding box center [85, 48] width 33 height 5
click at [69, 44] on div "Código HTML" at bounding box center [103, 43] width 69 height 4
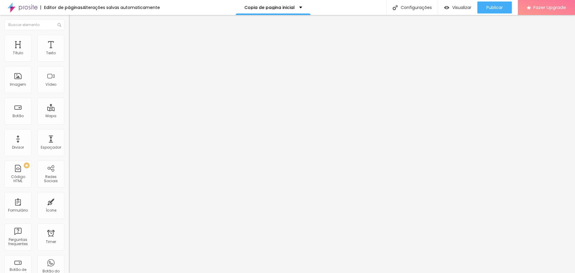
click at [69, 58] on div "Insira seu código aqui" at bounding box center [92, 54] width 47 height 5
click at [69, 96] on div at bounding box center [103, 75] width 69 height 46
click at [69, 85] on div at bounding box center [103, 75] width 69 height 46
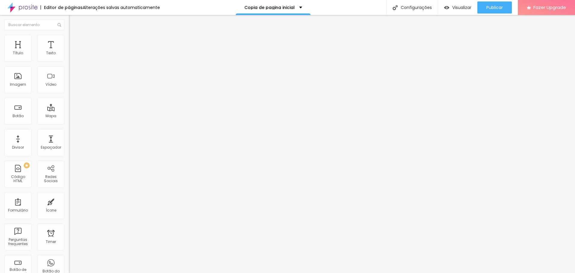
scroll to position [432, 0]
click at [73, 22] on img "button" at bounding box center [75, 21] width 5 height 5
click at [69, 91] on div at bounding box center [103, 75] width 69 height 46
click at [493, 7] on span "Publicar" at bounding box center [495, 7] width 16 height 5
click at [464, 7] on span "Visualizar" at bounding box center [456, 7] width 19 height 5
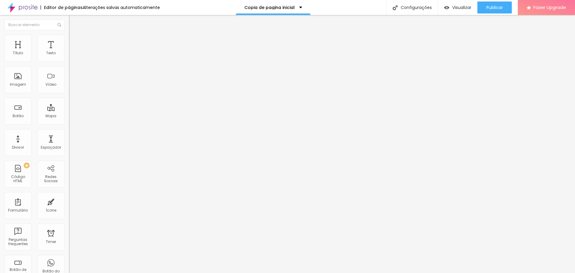
click at [73, 22] on img "button" at bounding box center [75, 21] width 5 height 5
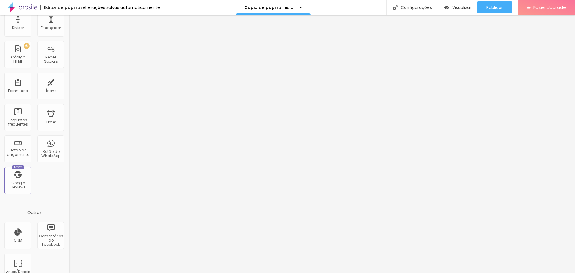
scroll to position [120, 0]
click at [26, 7] on img at bounding box center [22, 7] width 30 height 15
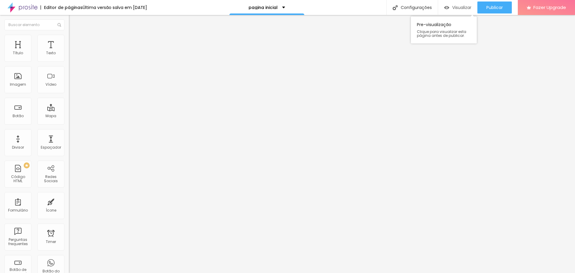
click at [462, 2] on div "Visualizar" at bounding box center [457, 7] width 27 height 12
click at [459, 6] on span "Visualizar" at bounding box center [462, 7] width 19 height 5
click at [69, 52] on span "Trocar imagem" at bounding box center [85, 48] width 33 height 5
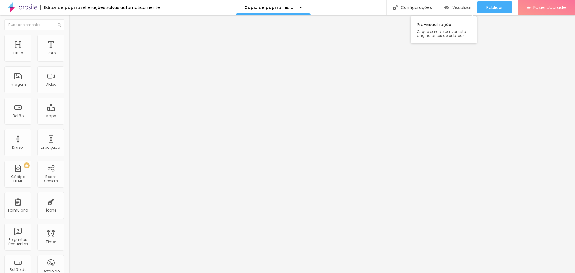
click at [454, 8] on span "Visualizar" at bounding box center [462, 7] width 19 height 5
click at [69, 93] on div at bounding box center [103, 75] width 69 height 46
click at [69, 91] on div "< div class = "card-container" > < div class = "card" > < div class = "card-inn…" at bounding box center [194, 71] width 250 height 42
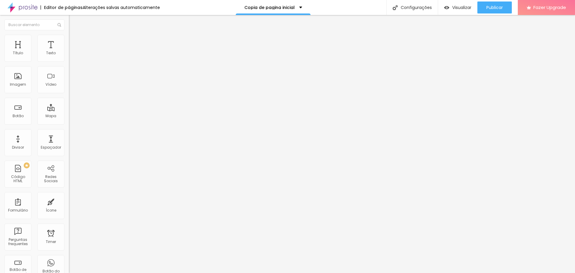
click at [69, 52] on img at bounding box center [71, 50] width 4 height 4
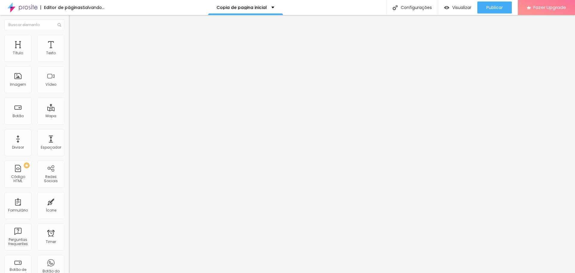
click at [69, 52] on img at bounding box center [71, 50] width 4 height 4
drag, startPoint x: 180, startPoint y: 61, endPoint x: 184, endPoint y: 62, distance: 3.6
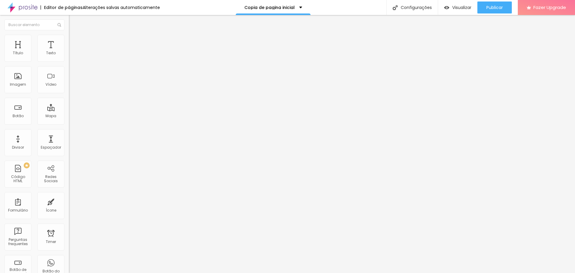
drag, startPoint x: 183, startPoint y: 62, endPoint x: 271, endPoint y: 213, distance: 175.0
click at [69, 76] on div at bounding box center [103, 75] width 69 height 46
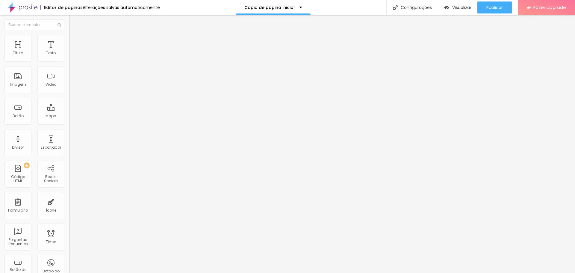
click at [69, 84] on div at bounding box center [103, 75] width 69 height 46
click at [69, 86] on div at bounding box center [103, 75] width 69 height 46
click at [491, 8] on span "Publicar" at bounding box center [495, 7] width 16 height 5
click at [453, 8] on span "Visualizar" at bounding box center [456, 7] width 19 height 5
click at [69, 83] on div at bounding box center [103, 75] width 69 height 46
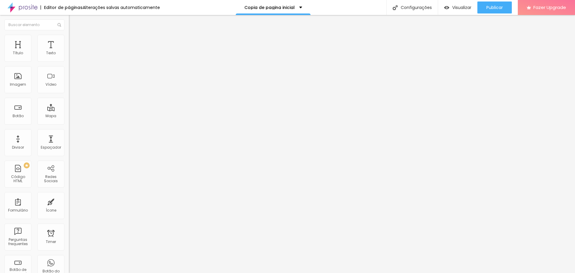
scroll to position [352, 0]
click at [461, 6] on span "Visualizar" at bounding box center [462, 7] width 19 height 5
drag, startPoint x: 5, startPoint y: 68, endPoint x: 55, endPoint y: 111, distance: 65.2
click at [69, 70] on div "Código HTML 1934 caracteres updateCounter ( ) ; }) ; </ script > </ body > </ h…" at bounding box center [103, 55] width 69 height 29
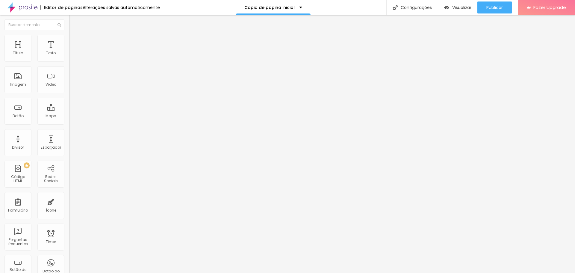
scroll to position [197, 0]
click at [69, 96] on div at bounding box center [103, 75] width 69 height 46
click at [69, 70] on div "Código HTML 0 caracteres Insira seu código aqui XXXXXXXXXXXXXXXXXXXXXXXXXXXXXXX…" at bounding box center [103, 55] width 69 height 29
click at [69, 90] on div at bounding box center [103, 75] width 69 height 46
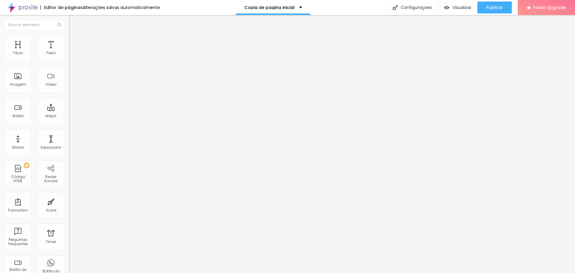
scroll to position [407, 0]
click at [463, 8] on span "Visualizar" at bounding box center [462, 7] width 19 height 5
click at [69, 92] on div at bounding box center [103, 75] width 69 height 46
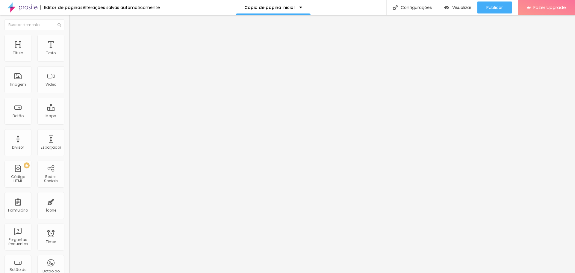
scroll to position [524, 0]
click at [463, 9] on span "Visualizar" at bounding box center [462, 7] width 19 height 5
click at [69, 78] on div at bounding box center [103, 75] width 69 height 46
click at [69, 84] on div at bounding box center [103, 75] width 69 height 46
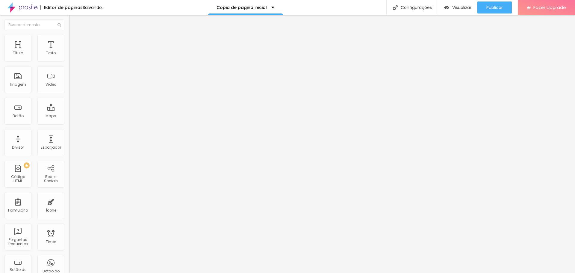
scroll to position [394, 0]
click at [460, 8] on span "Visualizar" at bounding box center [462, 7] width 19 height 5
click at [69, 52] on img at bounding box center [71, 50] width 4 height 4
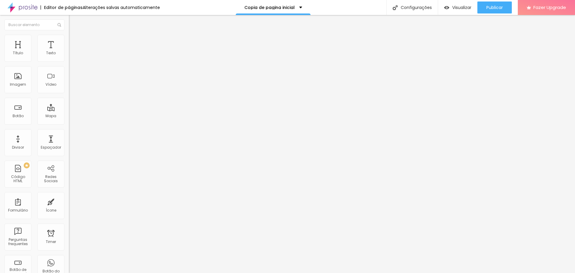
scroll to position [399, 0]
click at [22, 177] on div "Código HTML" at bounding box center [18, 179] width 24 height 9
click at [69, 78] on div at bounding box center [103, 75] width 69 height 46
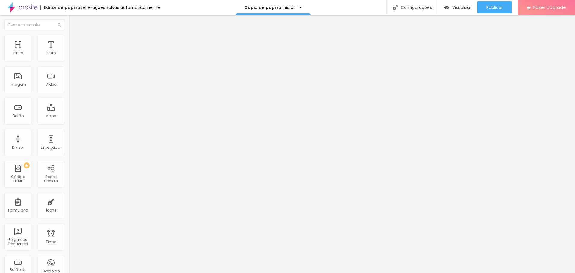
click at [69, 95] on div at bounding box center [103, 75] width 69 height 46
click at [69, 52] on img at bounding box center [71, 50] width 4 height 4
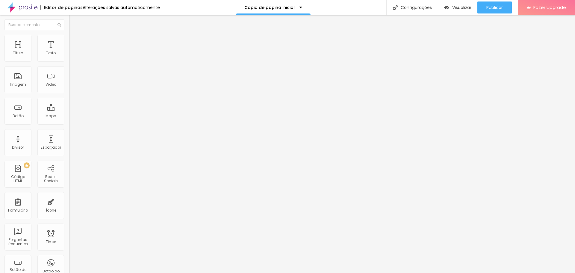
scroll to position [399, 0]
click at [500, 8] on span "Publicar" at bounding box center [495, 7] width 16 height 5
click at [453, 10] on span "Visualizar" at bounding box center [462, 7] width 19 height 5
click at [69, 82] on div at bounding box center [103, 75] width 69 height 46
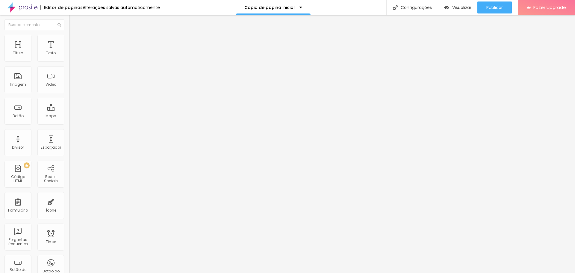
scroll to position [1217, 0]
click at [453, 7] on span "Visualizar" at bounding box center [462, 7] width 19 height 5
click at [69, 84] on div at bounding box center [103, 75] width 69 height 46
click at [462, 6] on span "Visualizar" at bounding box center [462, 7] width 19 height 5
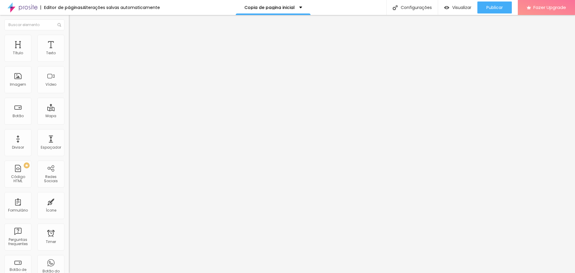
click at [69, 88] on div at bounding box center [103, 75] width 69 height 46
click at [459, 4] on div "Visualizar" at bounding box center [457, 7] width 27 height 12
click at [69, 76] on div at bounding box center [103, 75] width 69 height 46
click at [460, 6] on span "Visualizar" at bounding box center [462, 7] width 19 height 5
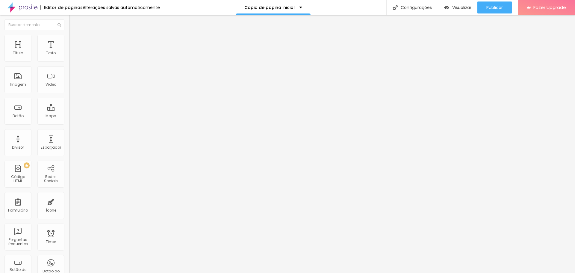
click at [69, 80] on div at bounding box center [103, 75] width 69 height 46
click at [69, 77] on div at bounding box center [103, 75] width 69 height 46
click at [453, 6] on span "Visualizar" at bounding box center [462, 7] width 19 height 5
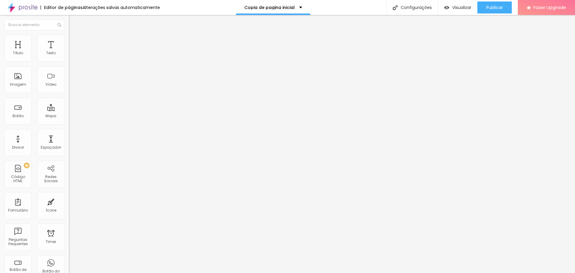
click at [69, 82] on div at bounding box center [103, 75] width 69 height 46
click at [468, 9] on span "Visualizar" at bounding box center [462, 7] width 19 height 5
click at [492, 6] on span "Publicar" at bounding box center [495, 7] width 16 height 5
click at [464, 7] on span "Visualizar" at bounding box center [462, 7] width 19 height 5
